Goal: Information Seeking & Learning: Learn about a topic

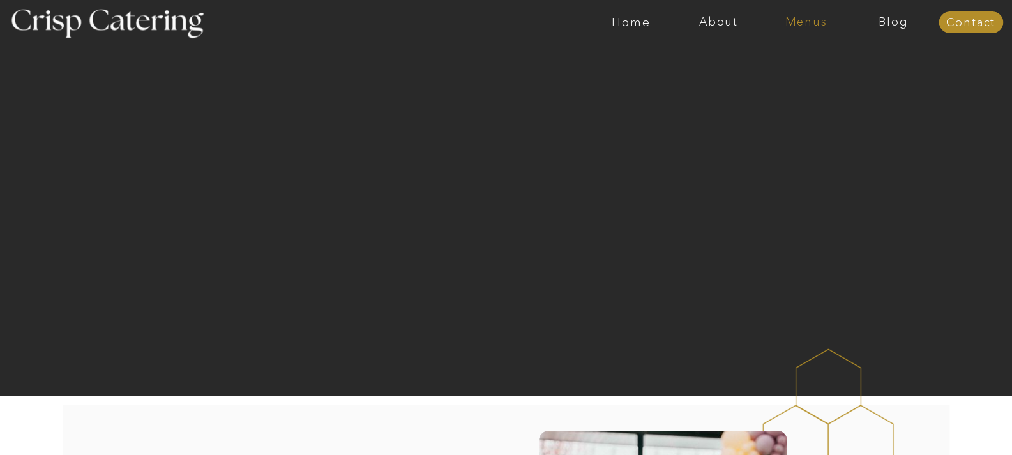
click at [801, 19] on nav "Menus" at bounding box center [805, 22] width 87 height 13
click at [798, 77] on nav "Winter (Sep-Feb)" at bounding box center [805, 75] width 105 height 12
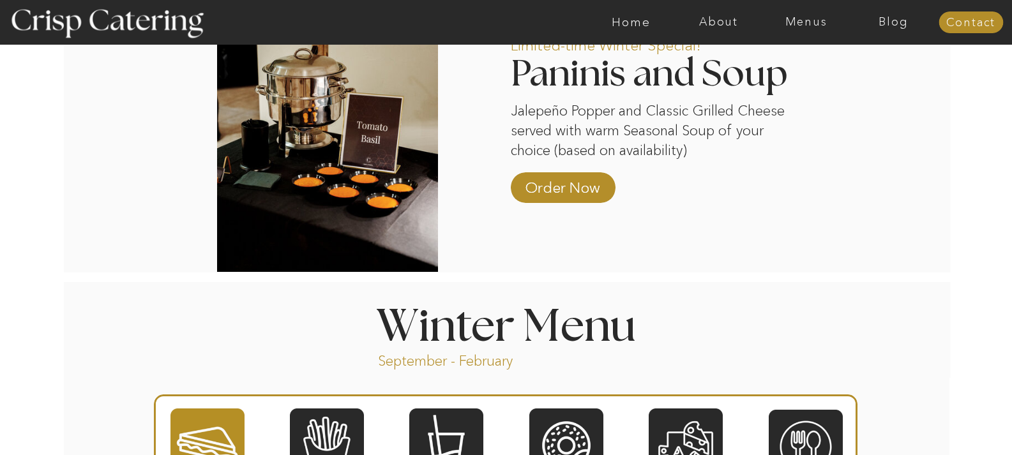
scroll to position [1404, 0]
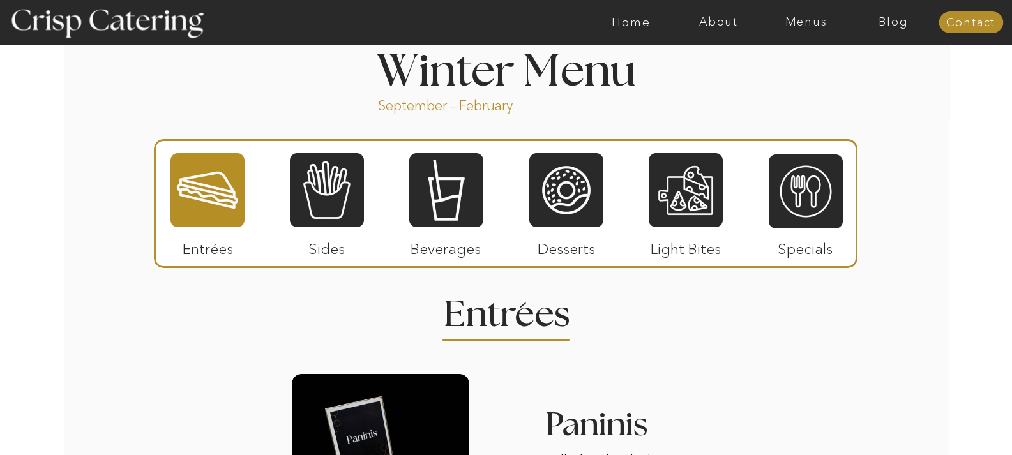
click at [214, 208] on div at bounding box center [207, 190] width 74 height 77
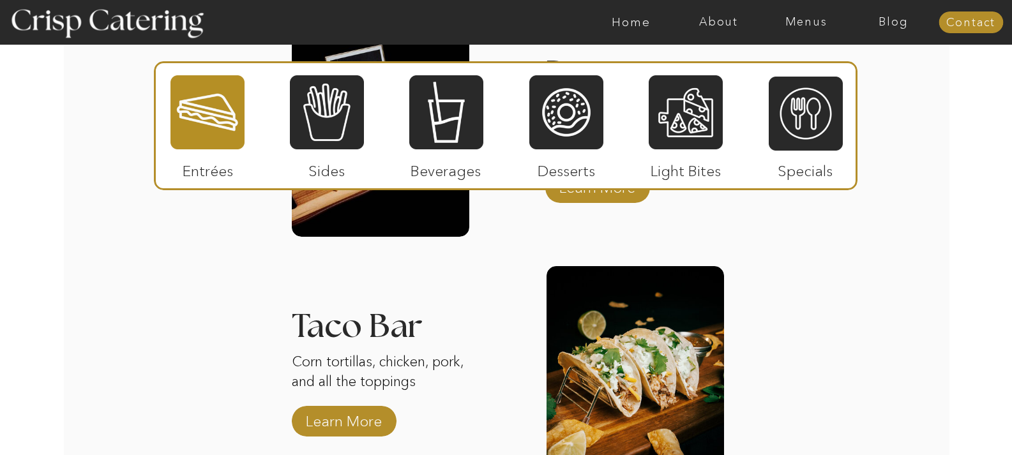
scroll to position [1787, 0]
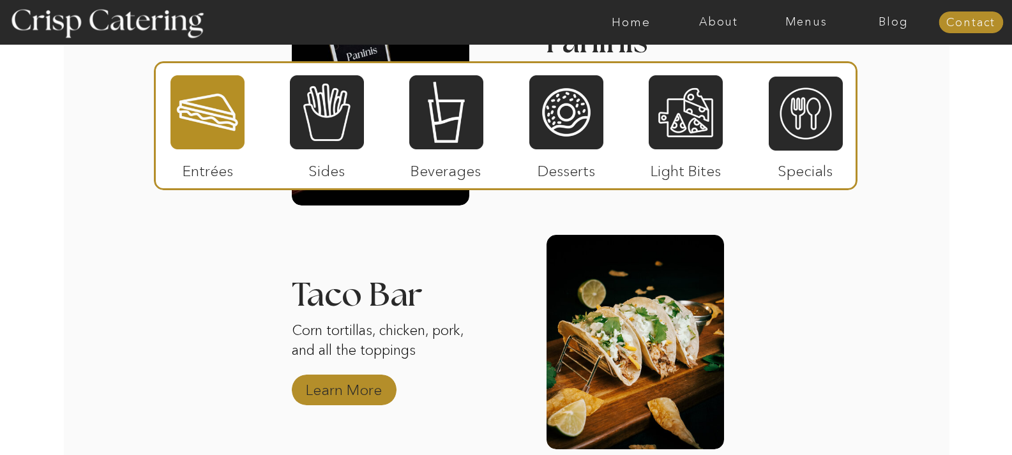
click at [371, 382] on p "Learn More" at bounding box center [343, 386] width 85 height 37
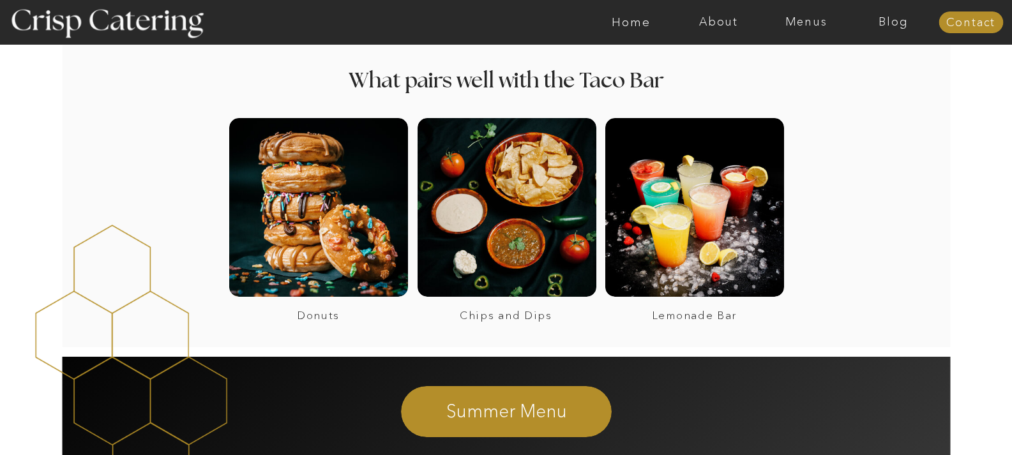
scroll to position [894, 0]
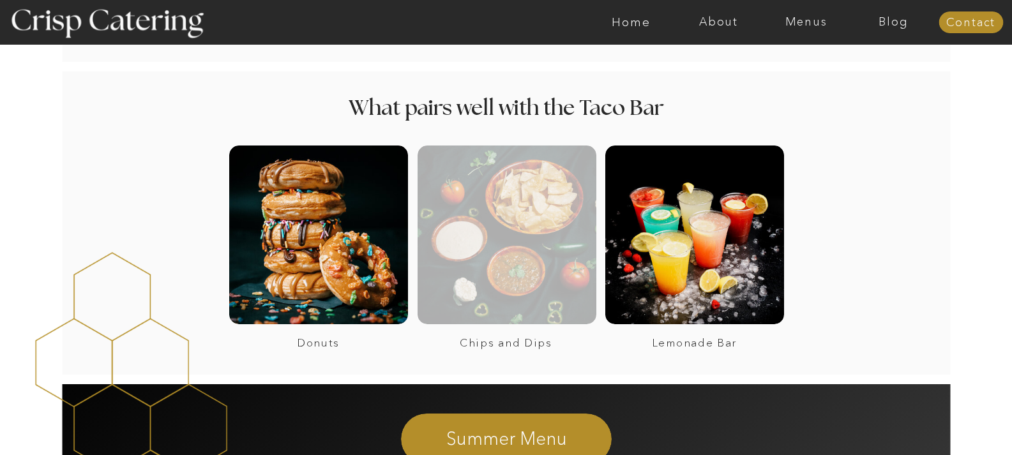
click at [517, 247] on div at bounding box center [506, 235] width 179 height 179
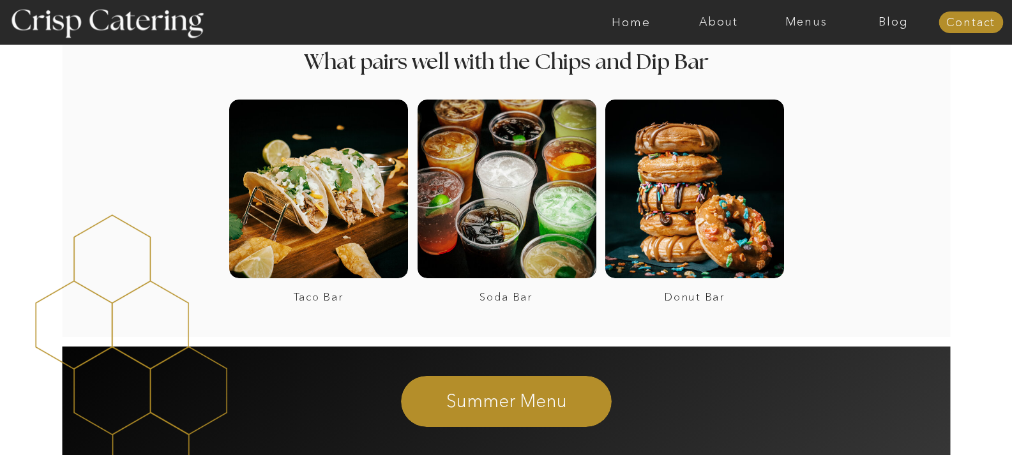
scroll to position [958, 0]
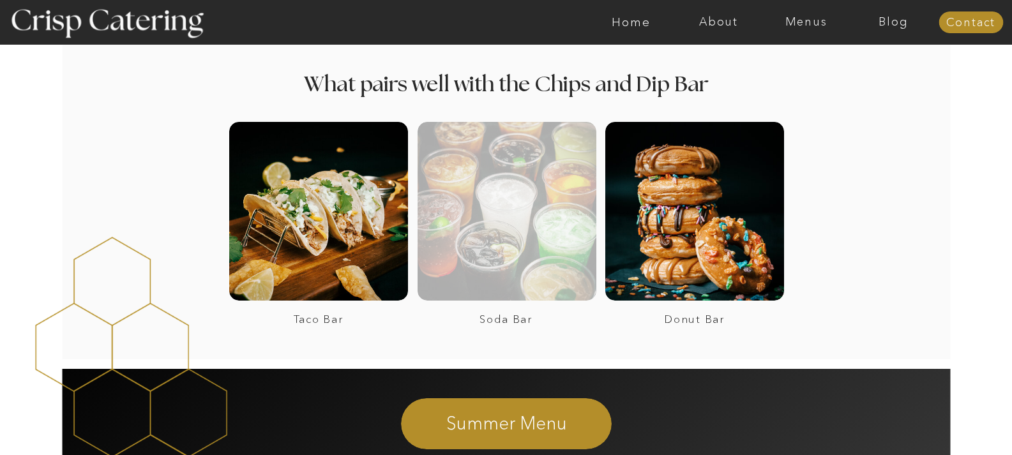
click at [502, 270] on div at bounding box center [506, 211] width 179 height 179
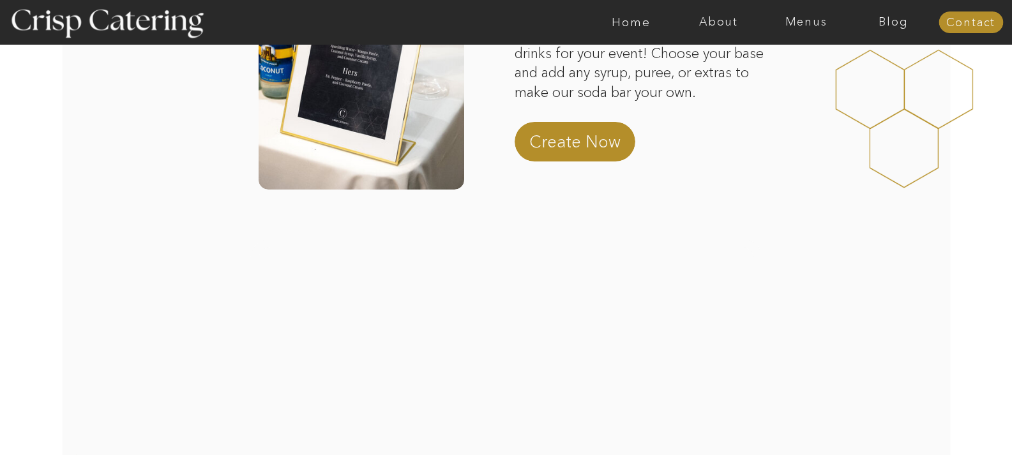
scroll to position [447, 0]
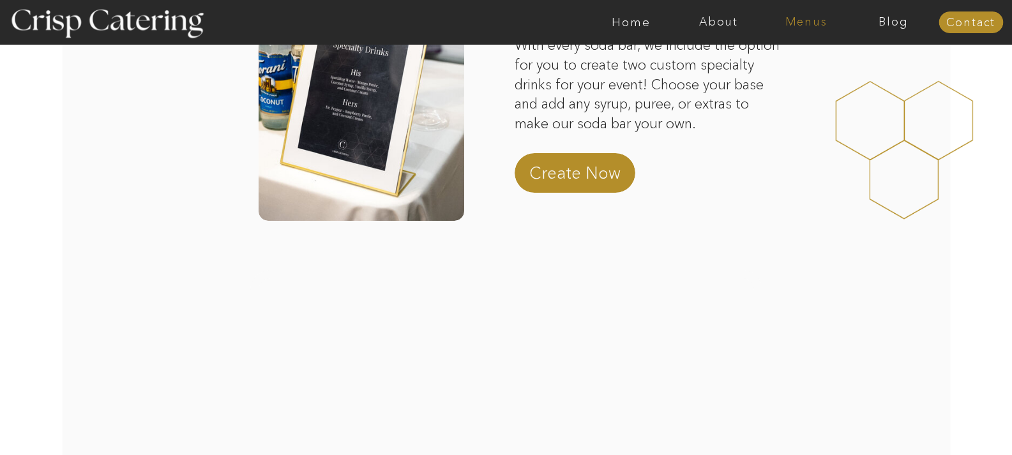
click at [819, 26] on nav "Menus" at bounding box center [805, 22] width 87 height 13
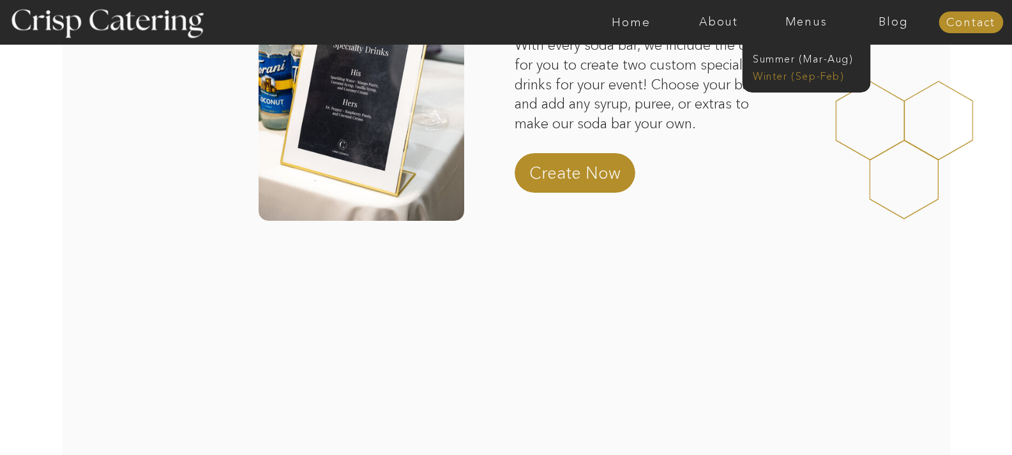
click at [813, 75] on nav "Winter (Sep-Feb)" at bounding box center [805, 75] width 105 height 12
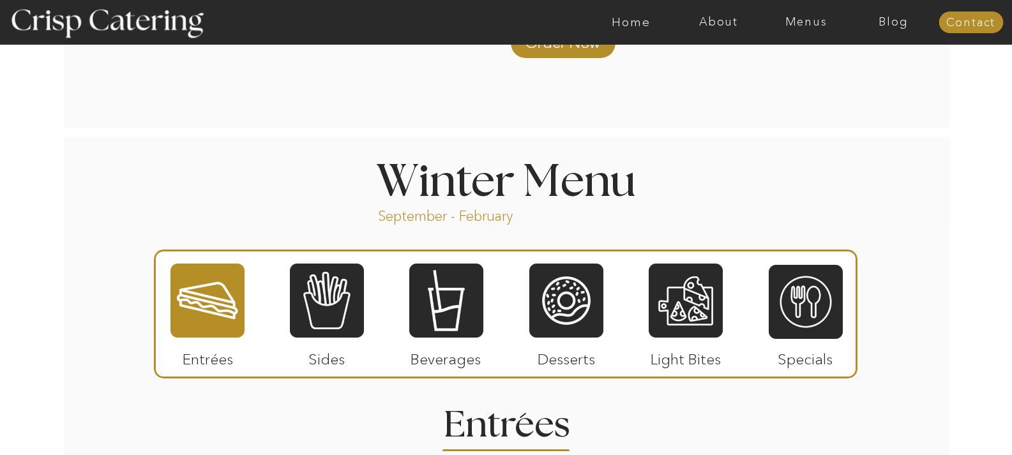
scroll to position [1468, 0]
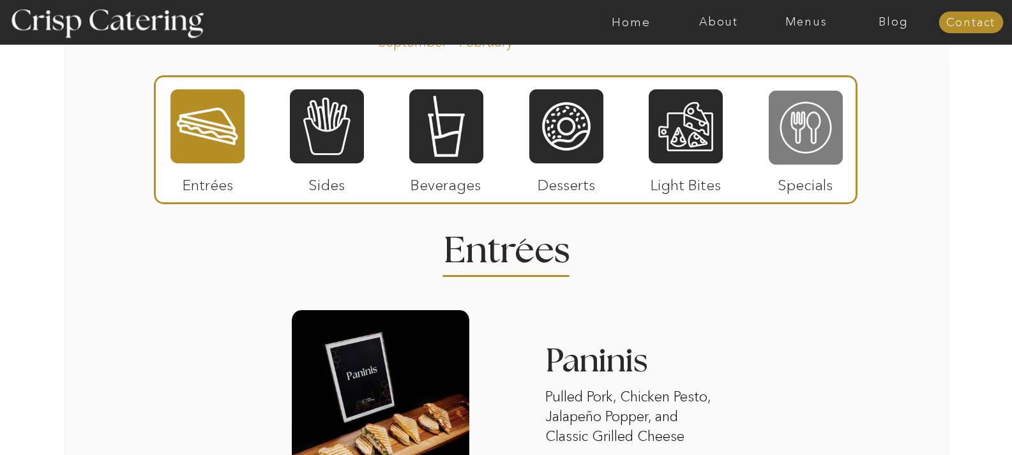
click at [827, 143] on div at bounding box center [806, 127] width 74 height 77
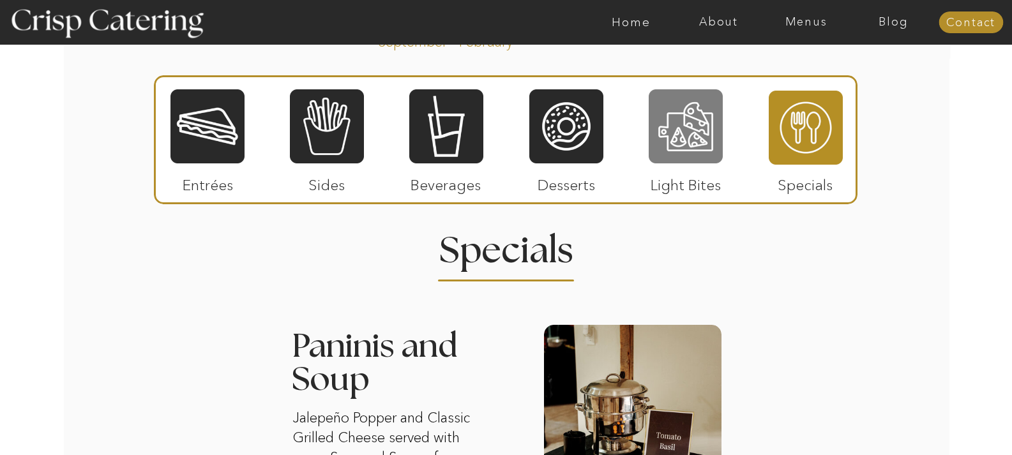
click at [672, 126] on div at bounding box center [686, 126] width 74 height 77
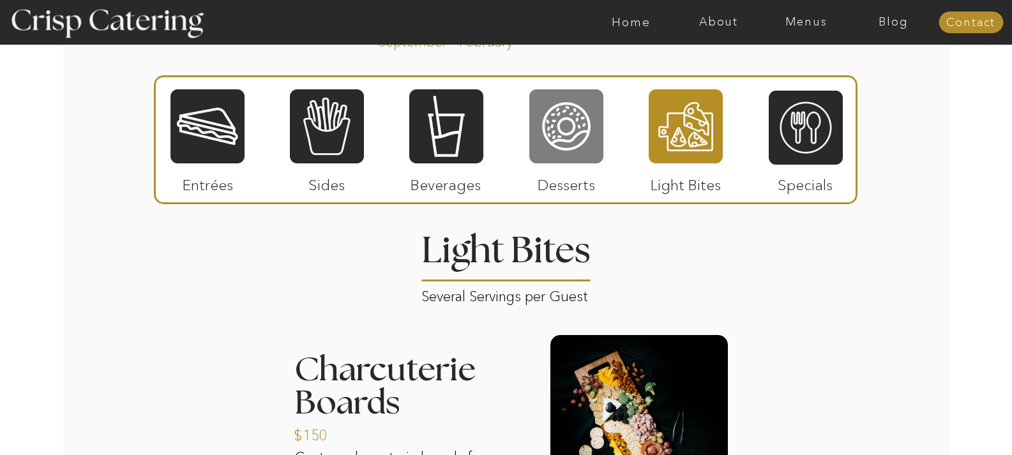
click at [563, 142] on div at bounding box center [566, 126] width 74 height 77
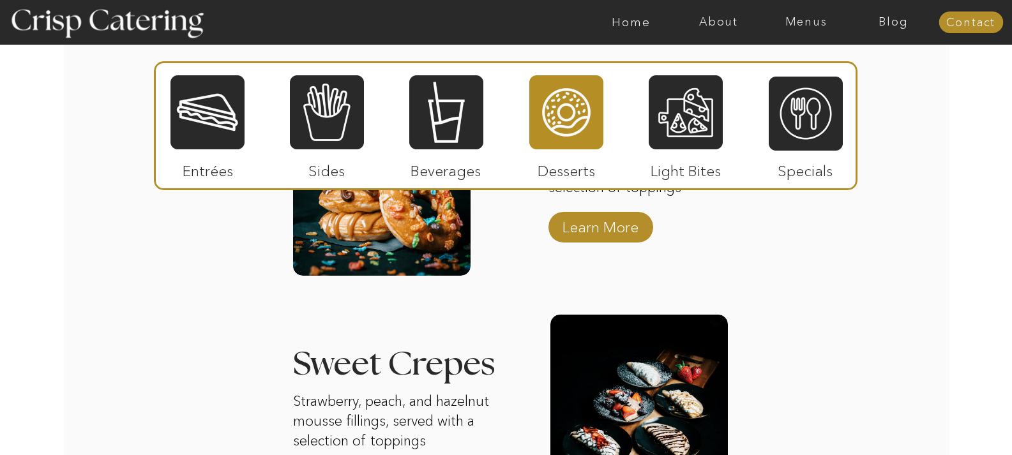
scroll to position [0, 0]
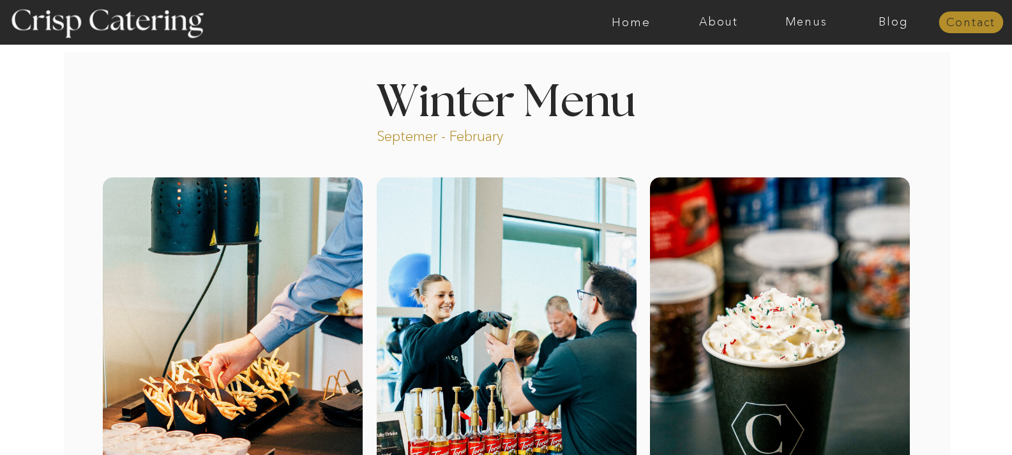
click at [985, 26] on nav "Contact" at bounding box center [970, 23] width 64 height 13
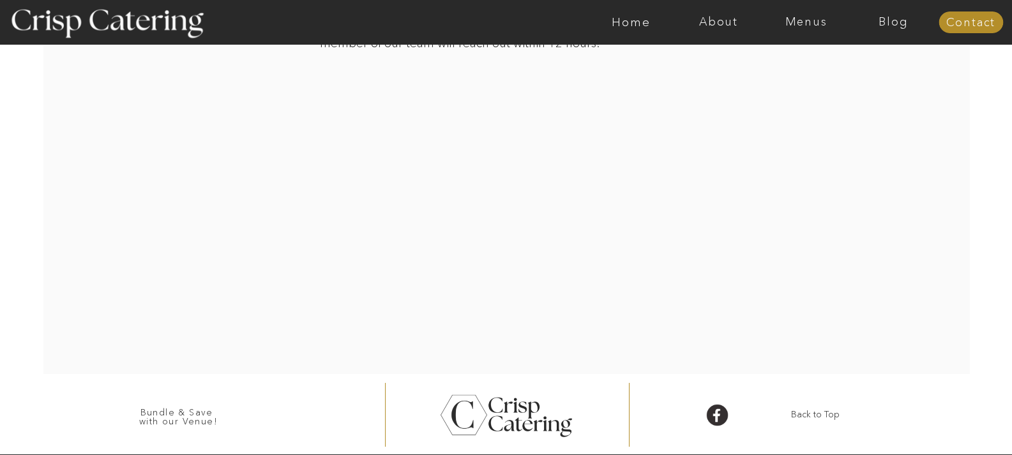
scroll to position [428, 0]
